Goal: Book appointment/travel/reservation

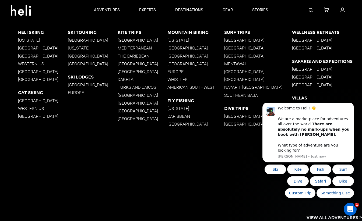
click at [36, 109] on p "Western US" at bounding box center [43, 108] width 50 height 5
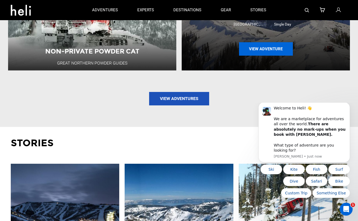
scroll to position [566, 0]
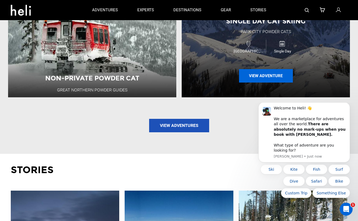
click at [256, 76] on button "View Adventure" at bounding box center [266, 75] width 54 height 13
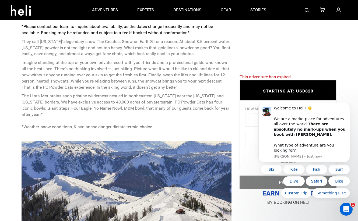
scroll to position [135, 0]
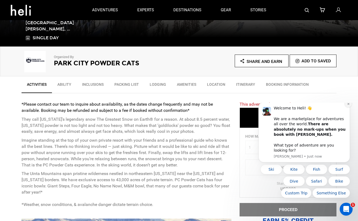
click at [347, 106] on icon "Dismiss notification" at bounding box center [348, 104] width 3 height 3
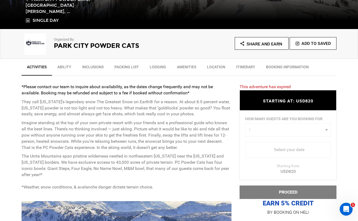
scroll to position [162, 0]
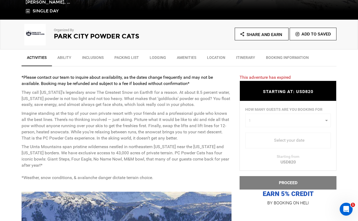
click at [291, 113] on div "HOW MANY GUESTS ARE YOU BOOKING FOR 1 0 1 2 3 4 0 1 2 3 4 Select your date You …" at bounding box center [288, 136] width 97 height 70
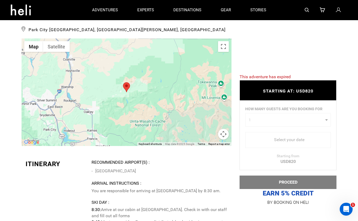
scroll to position [649, 0]
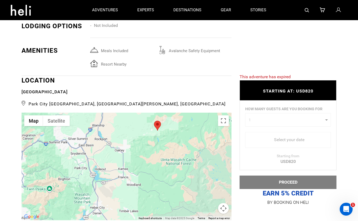
drag, startPoint x: 133, startPoint y: 179, endPoint x: 164, endPoint y: 148, distance: 44.0
click at [164, 148] on div at bounding box center [127, 167] width 210 height 108
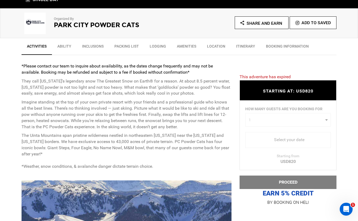
scroll to position [108, 0]
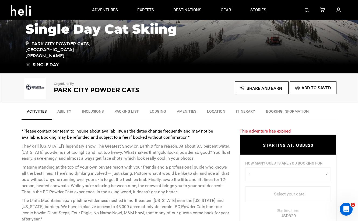
click at [136, 110] on link "Packing List" at bounding box center [126, 112] width 35 height 13
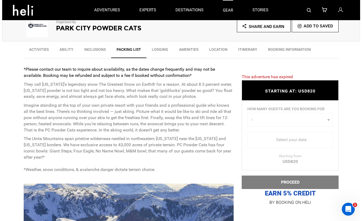
scroll to position [168, 0]
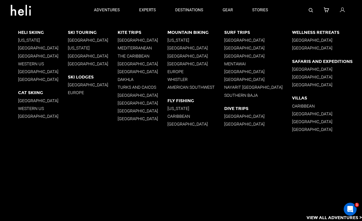
click at [38, 107] on p "Western US" at bounding box center [43, 108] width 50 height 5
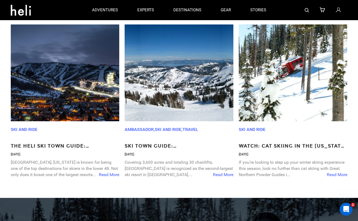
scroll to position [732, 0]
